Goal: Check status: Check status

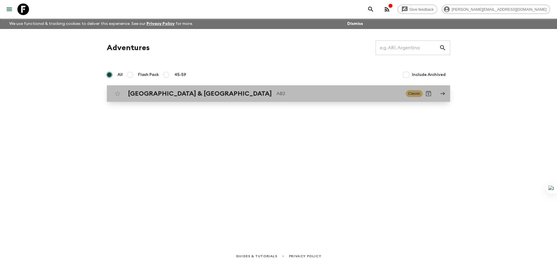
click at [148, 89] on div "Argentina & [GEOGRAPHIC_DATA] AB2 Classic" at bounding box center [267, 94] width 311 height 12
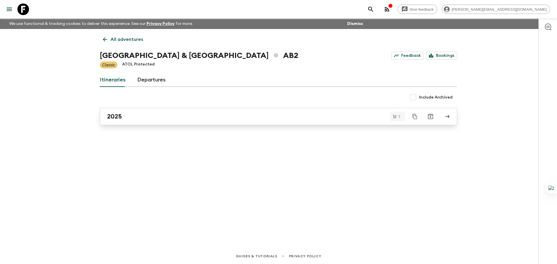
click at [139, 122] on link "2025" at bounding box center [278, 116] width 357 height 17
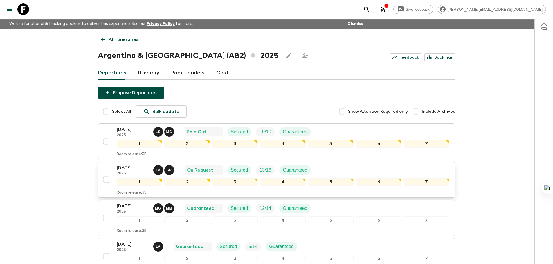
click at [361, 170] on div "[DATE] 2025 L V S R On Request Secured 13 / 16 Guaranteed" at bounding box center [283, 170] width 332 height 12
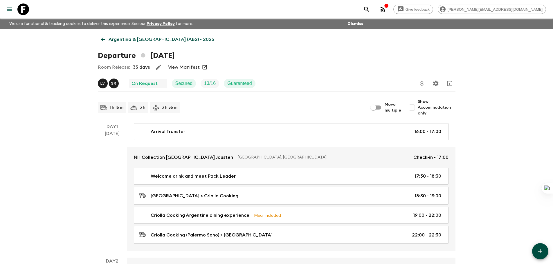
click at [193, 67] on link "View Manifest" at bounding box center [184, 67] width 32 height 6
